Goal: Task Accomplishment & Management: Complete application form

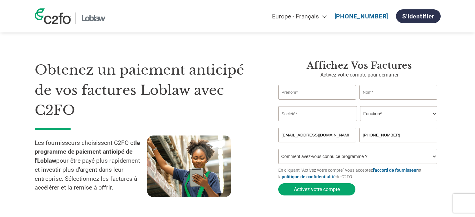
select select "fr-FR"
type input "katell"
type input "Burot"
type input "[EMAIL_ADDRESS][DOMAIN_NAME]"
type input "5144028607"
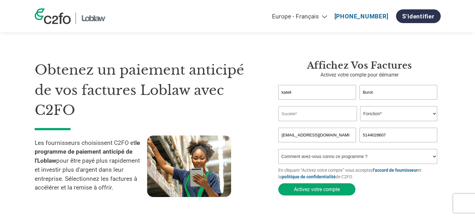
click at [300, 115] on input "text" at bounding box center [317, 113] width 79 height 15
type input "MLW Foods"
click at [414, 116] on select "Fonction* Directeur administratif et financier Responsable crédit Contrôleur de…" at bounding box center [398, 113] width 77 height 15
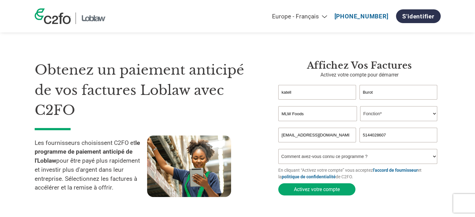
select select "CFO"
click at [360, 107] on select "Fonction* Directeur administratif et financier Responsable crédit Contrôleur de…" at bounding box center [398, 113] width 77 height 15
click at [333, 136] on input "[EMAIL_ADDRESS][DOMAIN_NAME]" at bounding box center [317, 135] width 78 height 15
drag, startPoint x: 333, startPoint y: 136, endPoint x: 270, endPoint y: 134, distance: 62.8
click at [270, 134] on div "Affichez vos factures Activez votre compte pour démarrer katell Burot Invalid f…" at bounding box center [355, 129] width 172 height 139
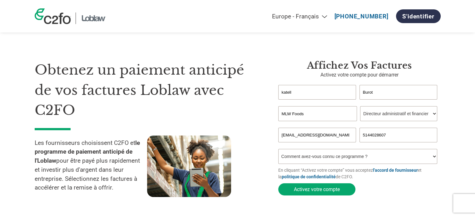
type input "[EMAIL_ADDRESS][DOMAIN_NAME]"
click at [304, 159] on select "Comment avez-vous connu ce programme ? Par courrier Par e-mail Sur les réseaux …" at bounding box center [357, 156] width 159 height 15
select select "Other"
click at [278, 150] on select "Comment avez-vous connu ce programme ? Par courrier Par e-mail Sur les réseaux …" at bounding box center [357, 156] width 159 height 15
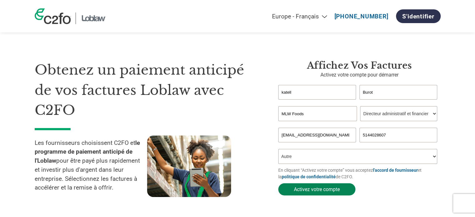
click at [328, 192] on button "Activez votre compte" at bounding box center [316, 189] width 77 height 12
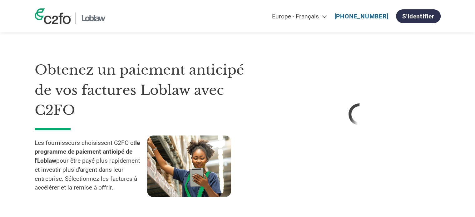
select select "fr-FR"
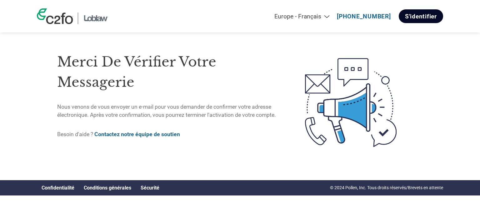
click at [411, 18] on link "S'identifier" at bounding box center [421, 16] width 44 height 14
